Goal: Task Accomplishment & Management: Complete application form

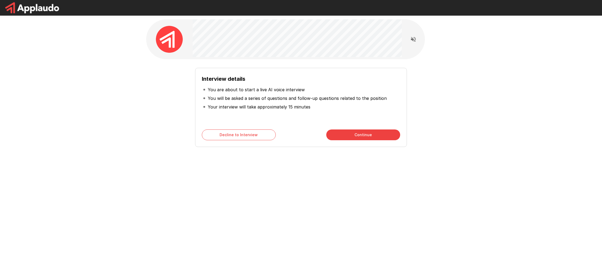
click at [460, 70] on div "Interview details You are about to start a live AI voice interview You will be …" at bounding box center [301, 96] width 323 height 192
click at [370, 134] on button "Continue" at bounding box center [363, 134] width 74 height 11
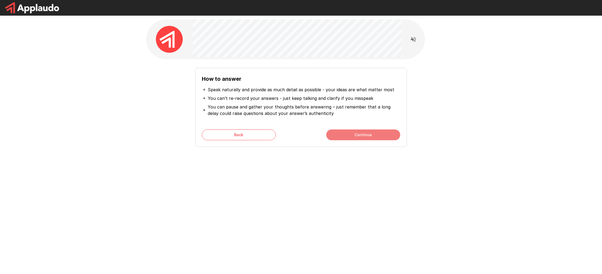
click at [356, 134] on button "Continue" at bounding box center [363, 134] width 74 height 11
click at [350, 133] on button "Start My Interview" at bounding box center [363, 134] width 74 height 11
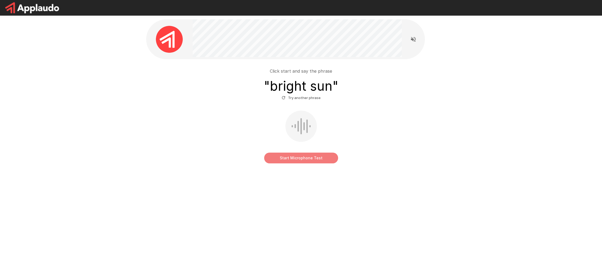
click at [299, 156] on button "Start Microphone Test" at bounding box center [301, 157] width 74 height 11
click at [305, 157] on button "Stop & Submit" at bounding box center [301, 157] width 74 height 11
click at [307, 156] on button "Start Microphone Test" at bounding box center [301, 157] width 74 height 11
click at [312, 157] on button "Stop & Submit" at bounding box center [301, 157] width 74 height 11
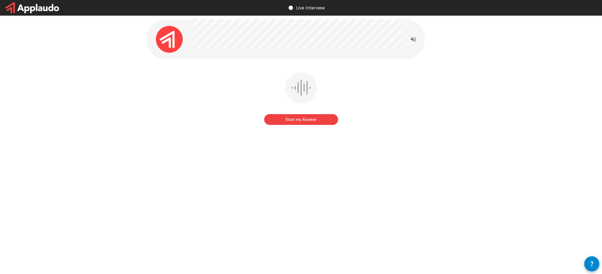
click at [310, 120] on button "Start my Answer" at bounding box center [301, 119] width 74 height 11
click at [310, 120] on button "Stop & Submit" at bounding box center [301, 119] width 74 height 11
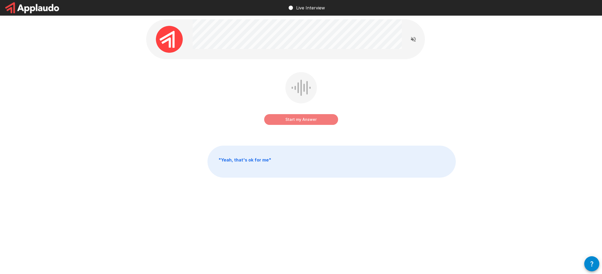
click at [299, 118] on button "Start my Answer" at bounding box center [301, 119] width 74 height 11
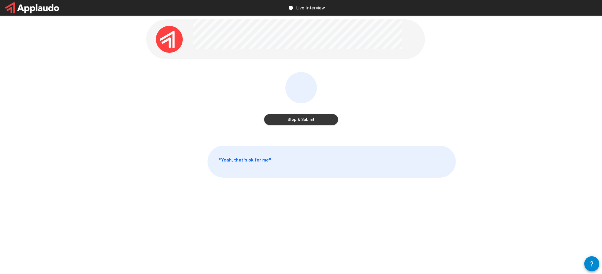
click at [305, 119] on button "Stop & Submit" at bounding box center [301, 119] width 74 height 11
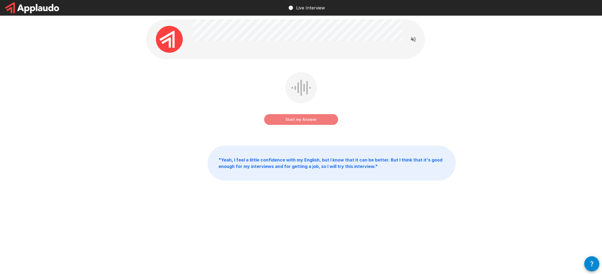
click at [298, 119] on button "Start my Answer" at bounding box center [301, 119] width 74 height 11
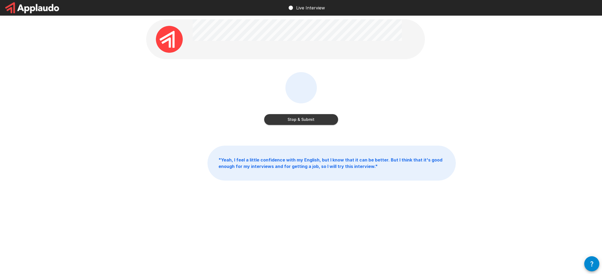
click at [306, 117] on button "Stop & Submit" at bounding box center [301, 119] width 74 height 11
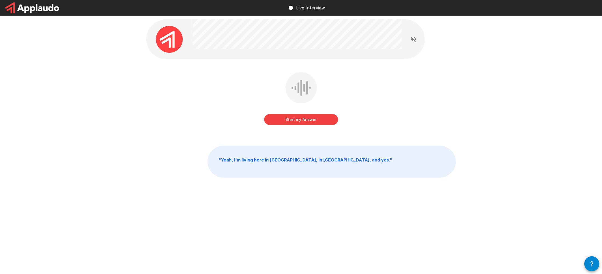
click at [302, 119] on button "Start my Answer" at bounding box center [301, 119] width 74 height 11
click at [308, 118] on button "Stop & Submit" at bounding box center [301, 119] width 74 height 11
click at [299, 118] on button "Start my Answer" at bounding box center [301, 119] width 74 height 11
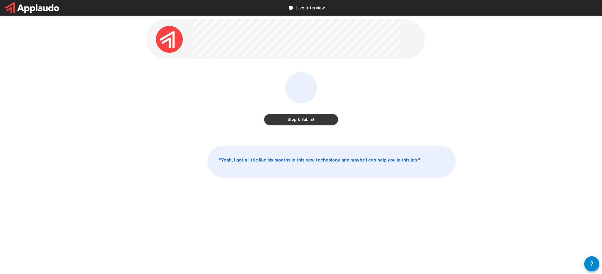
click at [310, 118] on button "Stop & Submit" at bounding box center [301, 119] width 74 height 11
